Goal: Task Accomplishment & Management: Check status

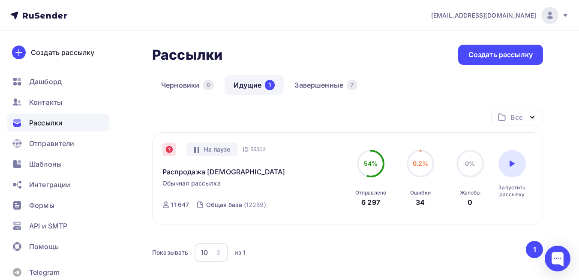
click at [169, 151] on icon at bounding box center [169, 149] width 7 height 7
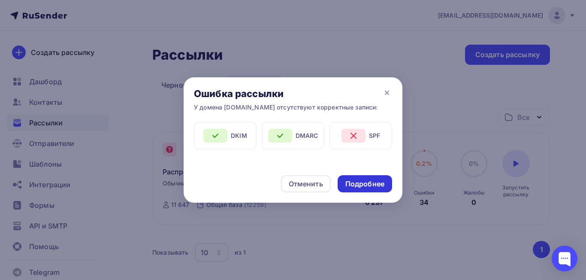
click at [353, 188] on div "Подробнее" at bounding box center [364, 184] width 39 height 10
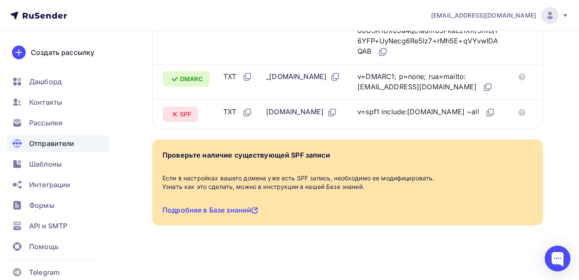
scroll to position [129, 0]
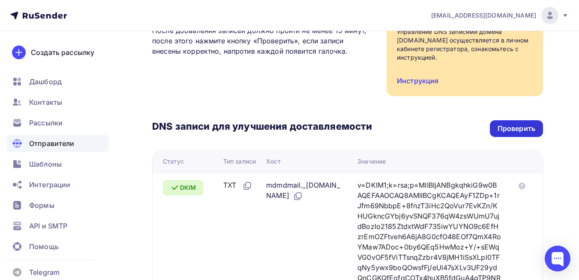
click at [509, 134] on div "Проверить" at bounding box center [516, 128] width 53 height 17
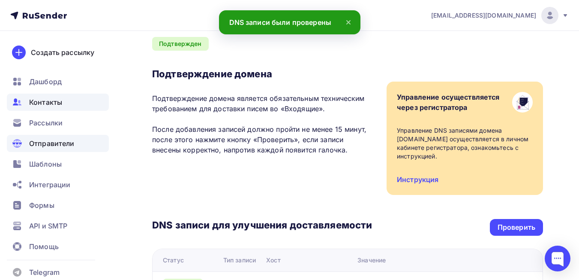
scroll to position [0, 0]
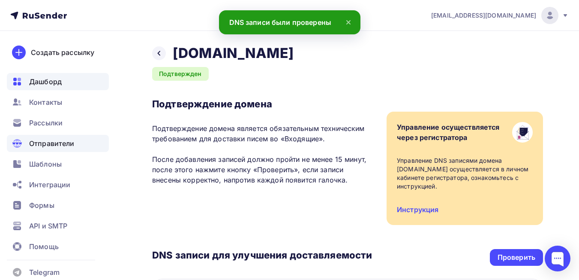
click at [43, 82] on span "Дашборд" at bounding box center [45, 81] width 33 height 10
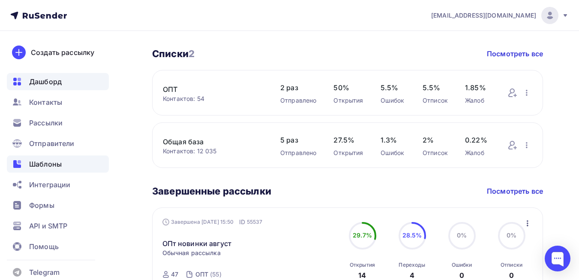
scroll to position [129, 0]
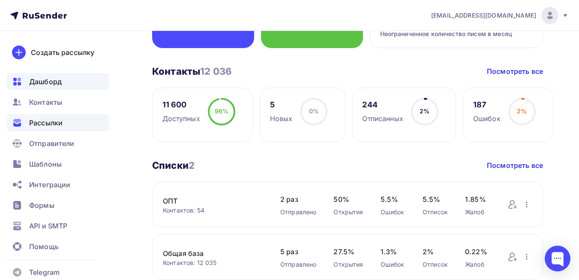
click at [51, 120] on span "Рассылки" at bounding box center [45, 122] width 33 height 10
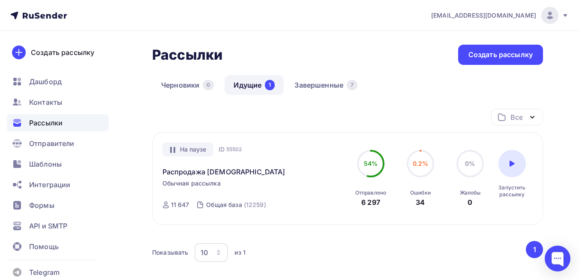
click at [181, 148] on div "На паузе" at bounding box center [187, 149] width 51 height 14
click at [514, 162] on icon at bounding box center [512, 163] width 7 height 7
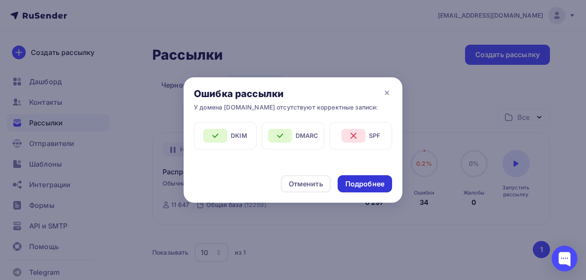
click at [365, 180] on div "Подробнее" at bounding box center [364, 184] width 39 height 10
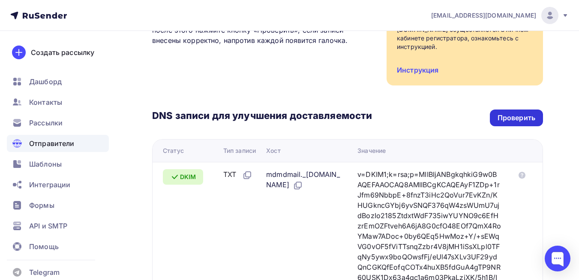
scroll to position [129, 0]
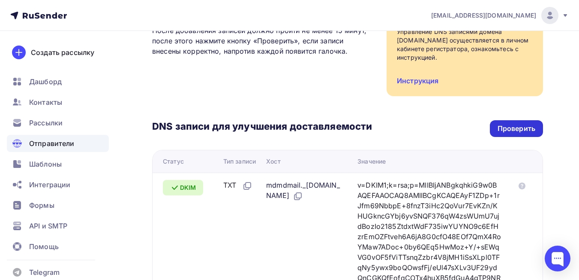
click at [526, 128] on div "Проверить" at bounding box center [517, 128] width 38 height 10
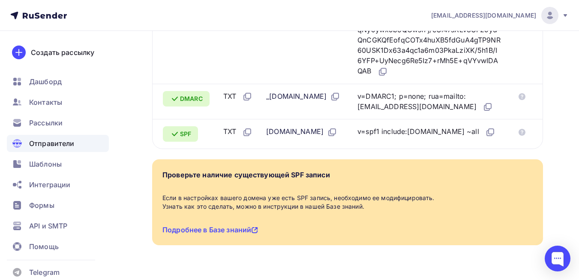
scroll to position [322, 0]
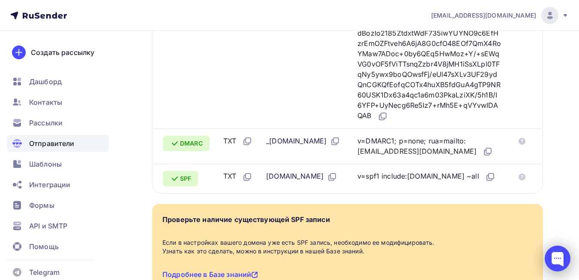
click at [559, 254] on div at bounding box center [558, 258] width 26 height 26
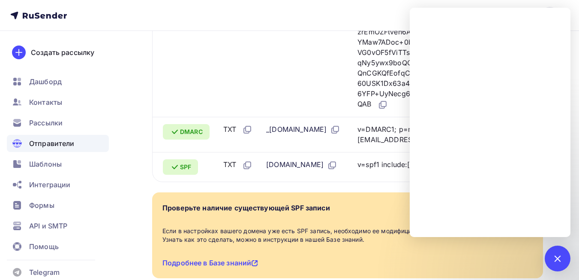
scroll to position [364, 0]
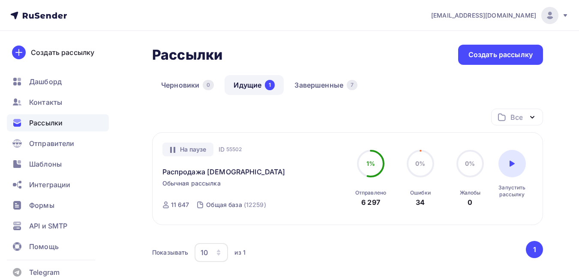
scroll to position [69, 0]
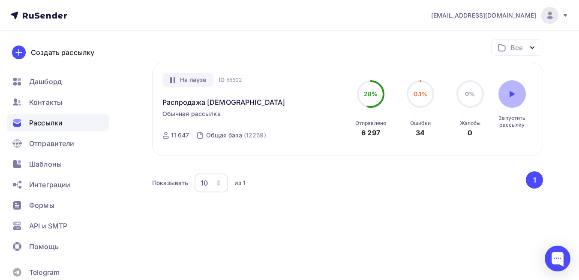
click at [507, 98] on div at bounding box center [512, 93] width 27 height 27
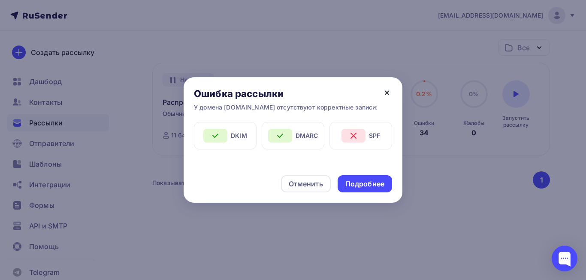
click at [387, 89] on icon at bounding box center [387, 92] width 10 height 10
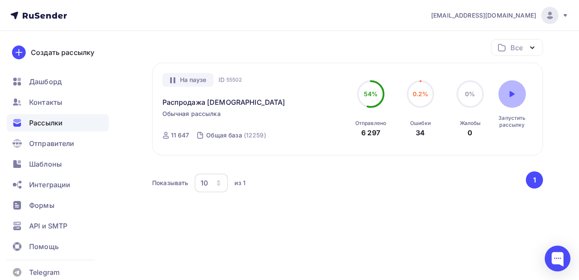
click at [514, 89] on div at bounding box center [512, 93] width 27 height 27
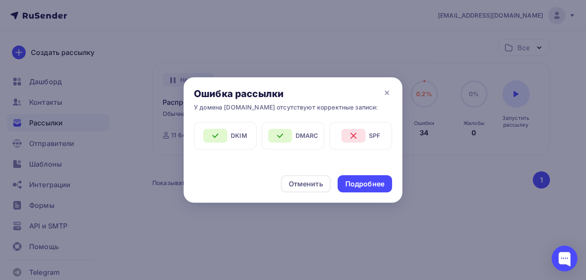
click at [353, 138] on icon at bounding box center [353, 135] width 10 height 10
click at [357, 185] on div "Подробнее" at bounding box center [364, 184] width 39 height 10
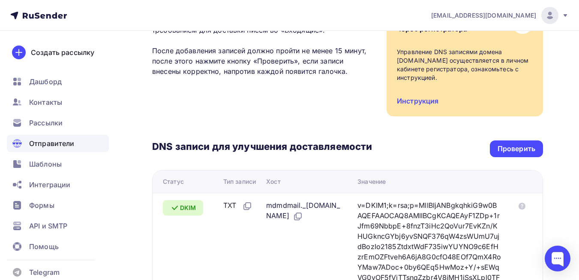
scroll to position [171, 0]
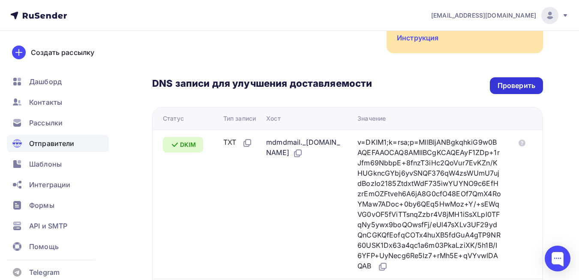
click at [536, 88] on div "Проверить" at bounding box center [516, 85] width 53 height 17
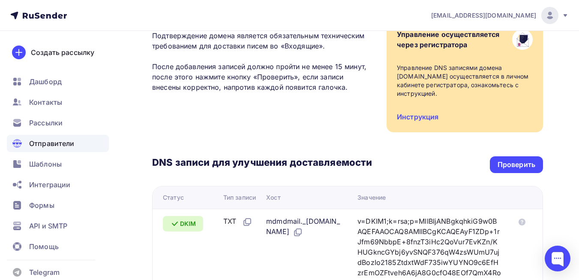
scroll to position [0, 0]
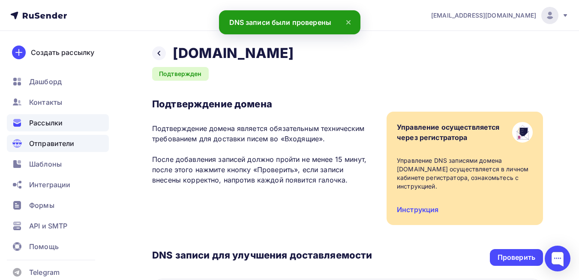
click at [46, 120] on span "Рассылки" at bounding box center [45, 122] width 33 height 10
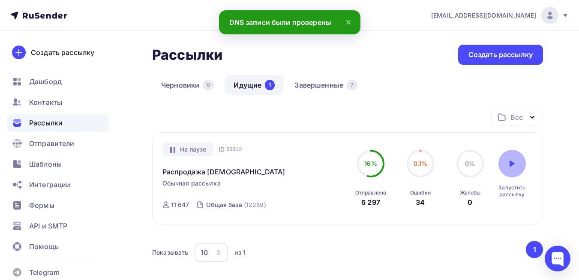
click at [521, 160] on div at bounding box center [512, 163] width 27 height 27
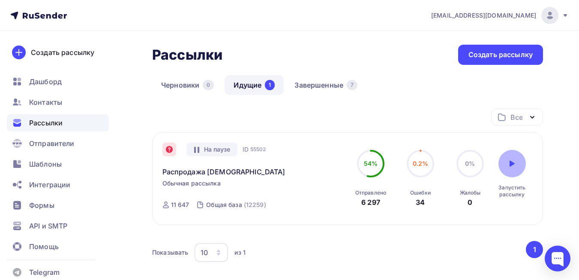
click at [511, 175] on div at bounding box center [512, 163] width 27 height 27
click at [371, 238] on div "Все Все папки Создать новую папку На паузе Запущена [DATE], 10:55 ID 55502 Расп…" at bounding box center [347, 190] width 391 height 164
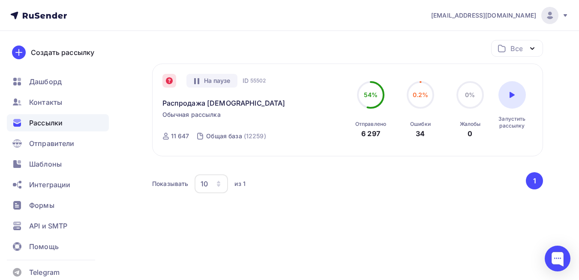
scroll to position [69, 0]
click at [512, 97] on icon at bounding box center [512, 93] width 7 height 7
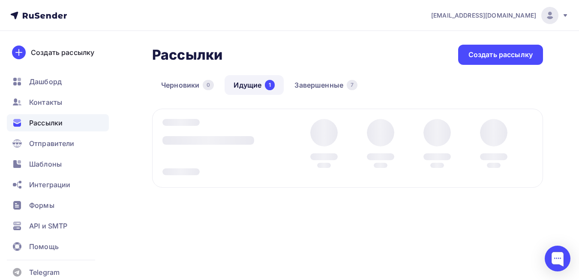
scroll to position [0, 0]
